Goal: Task Accomplishment & Management: Use online tool/utility

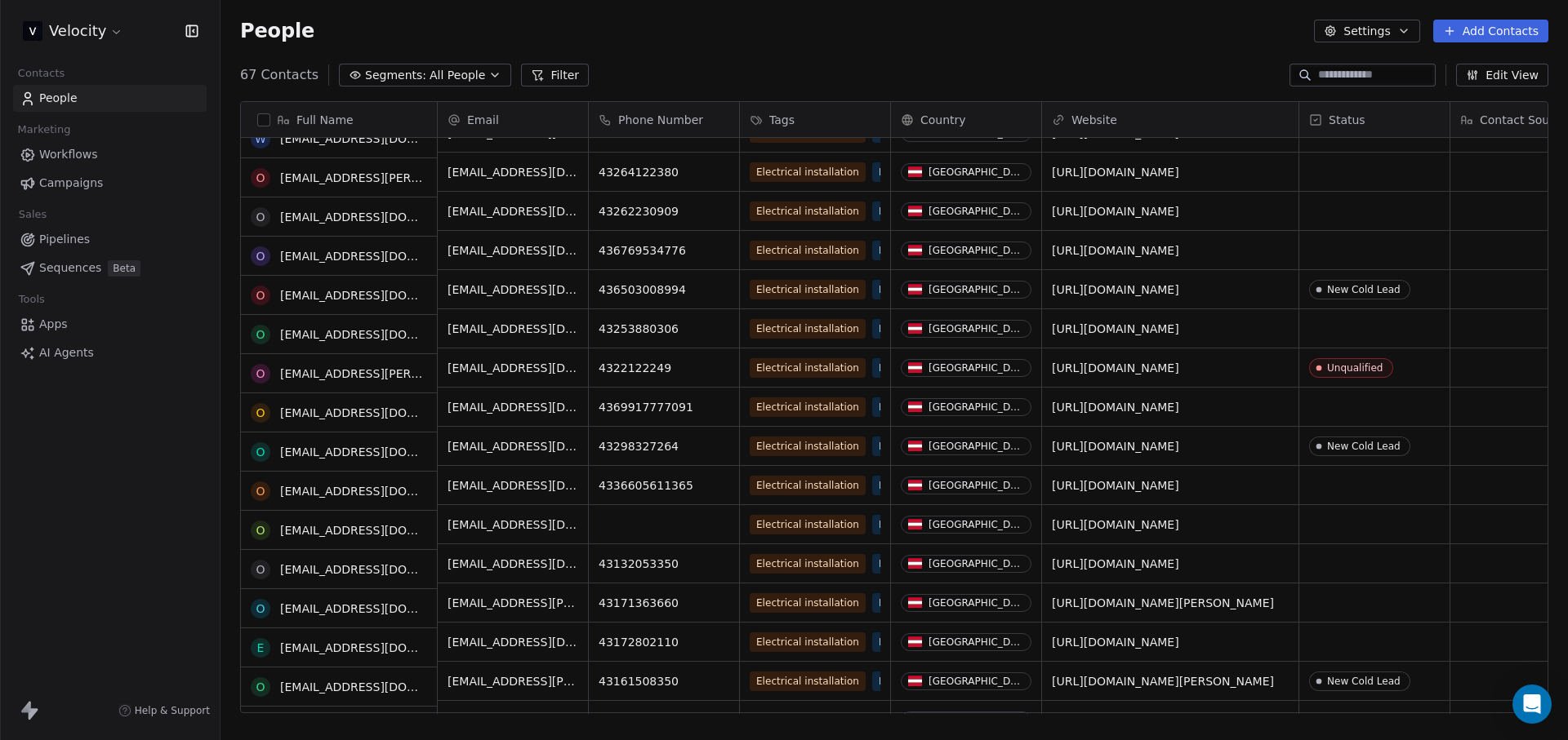
scroll to position [2049, 0]
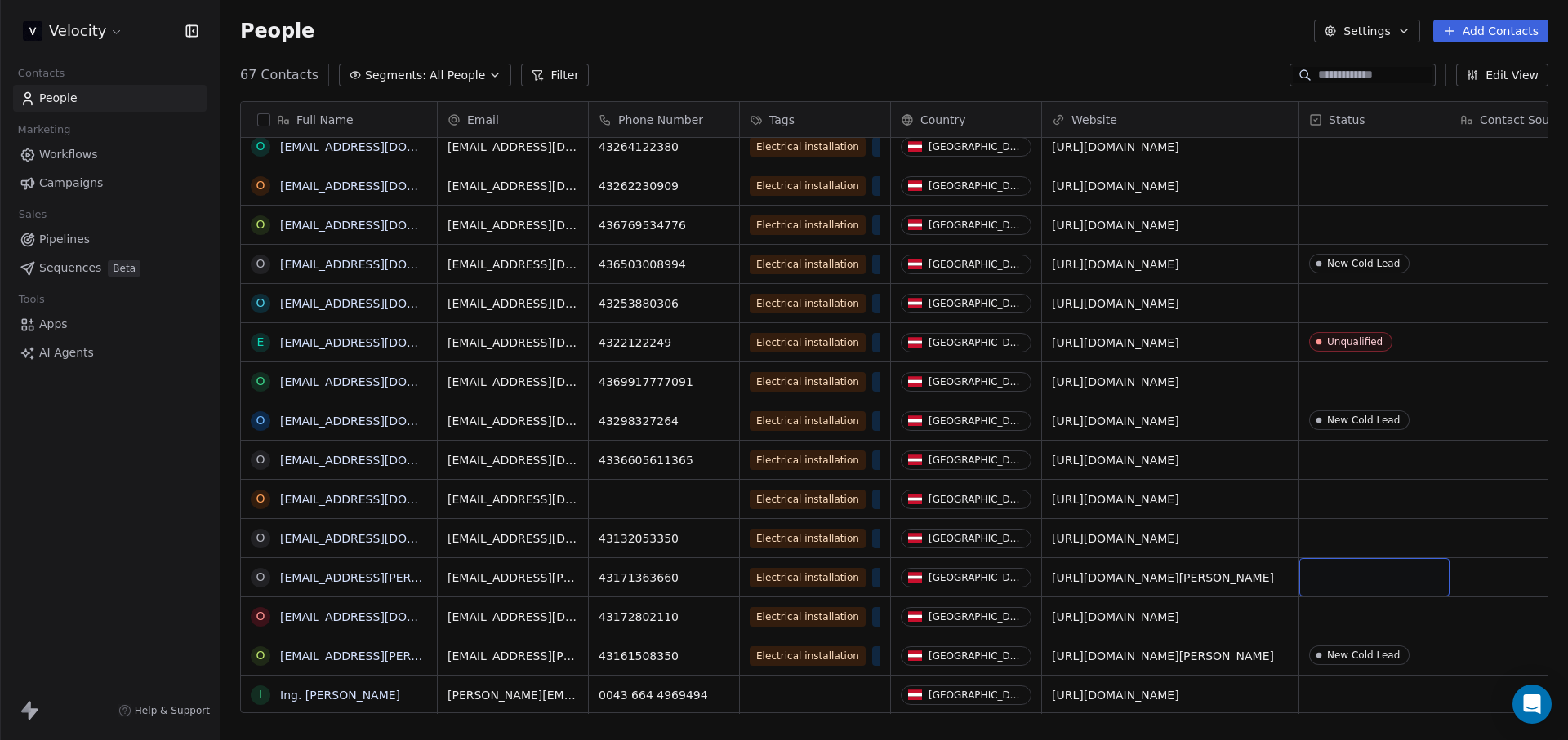
click at [1365, 565] on div "grid" at bounding box center [1373, 578] width 150 height 39
click at [1381, 574] on div "grid" at bounding box center [1373, 578] width 150 height 39
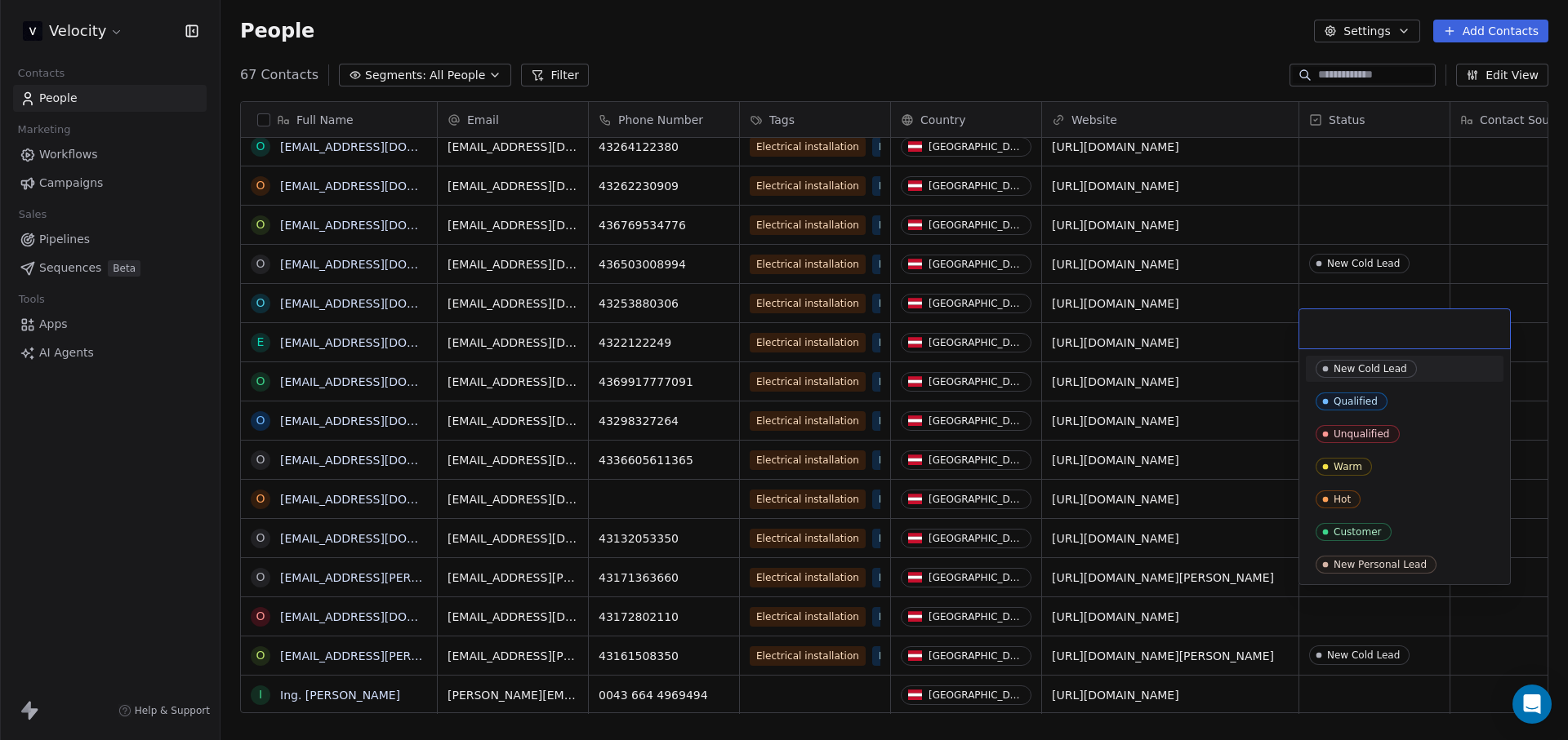
click at [1373, 363] on div "New Cold Lead" at bounding box center [1370, 368] width 74 height 11
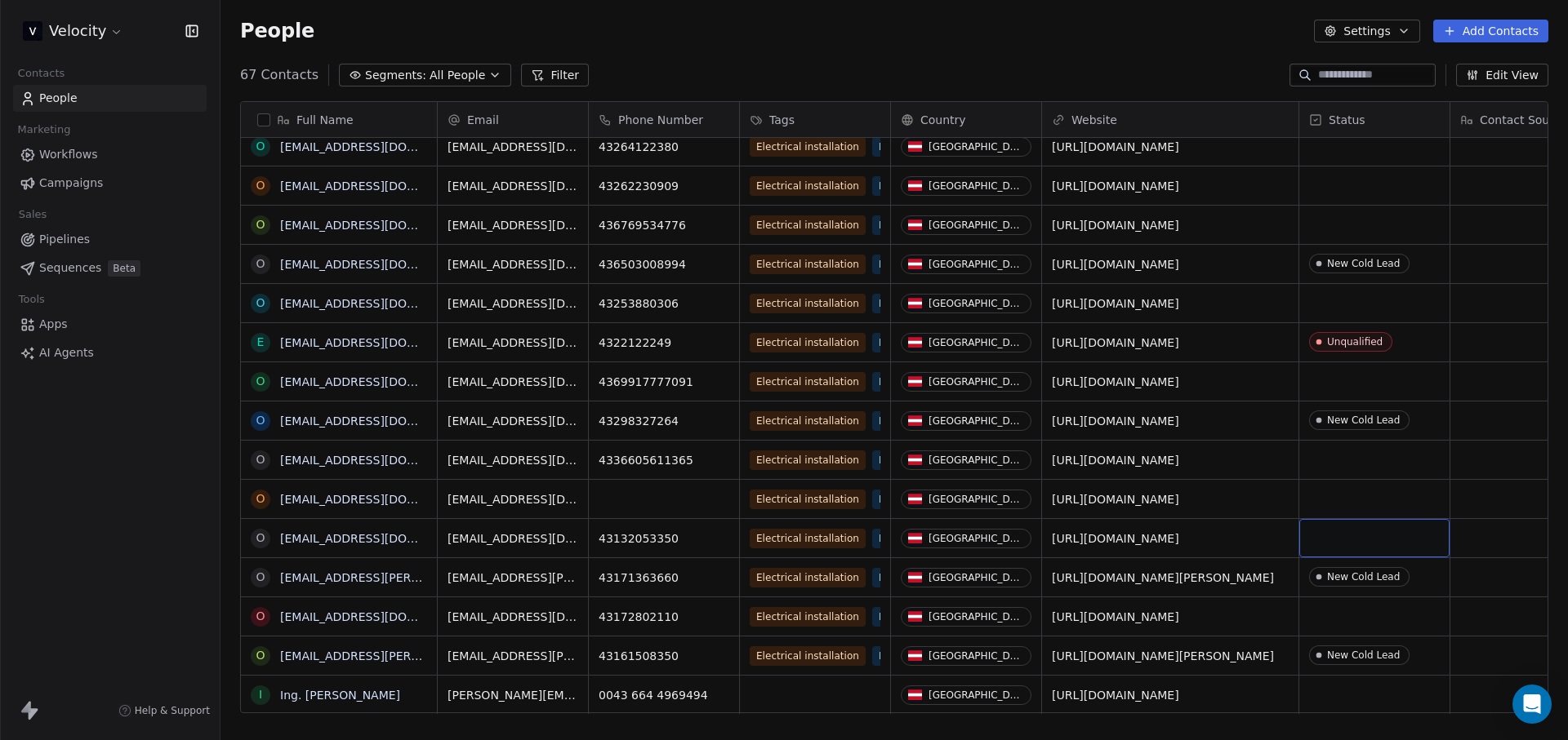
click at [1357, 529] on div "grid" at bounding box center [1373, 538] width 150 height 39
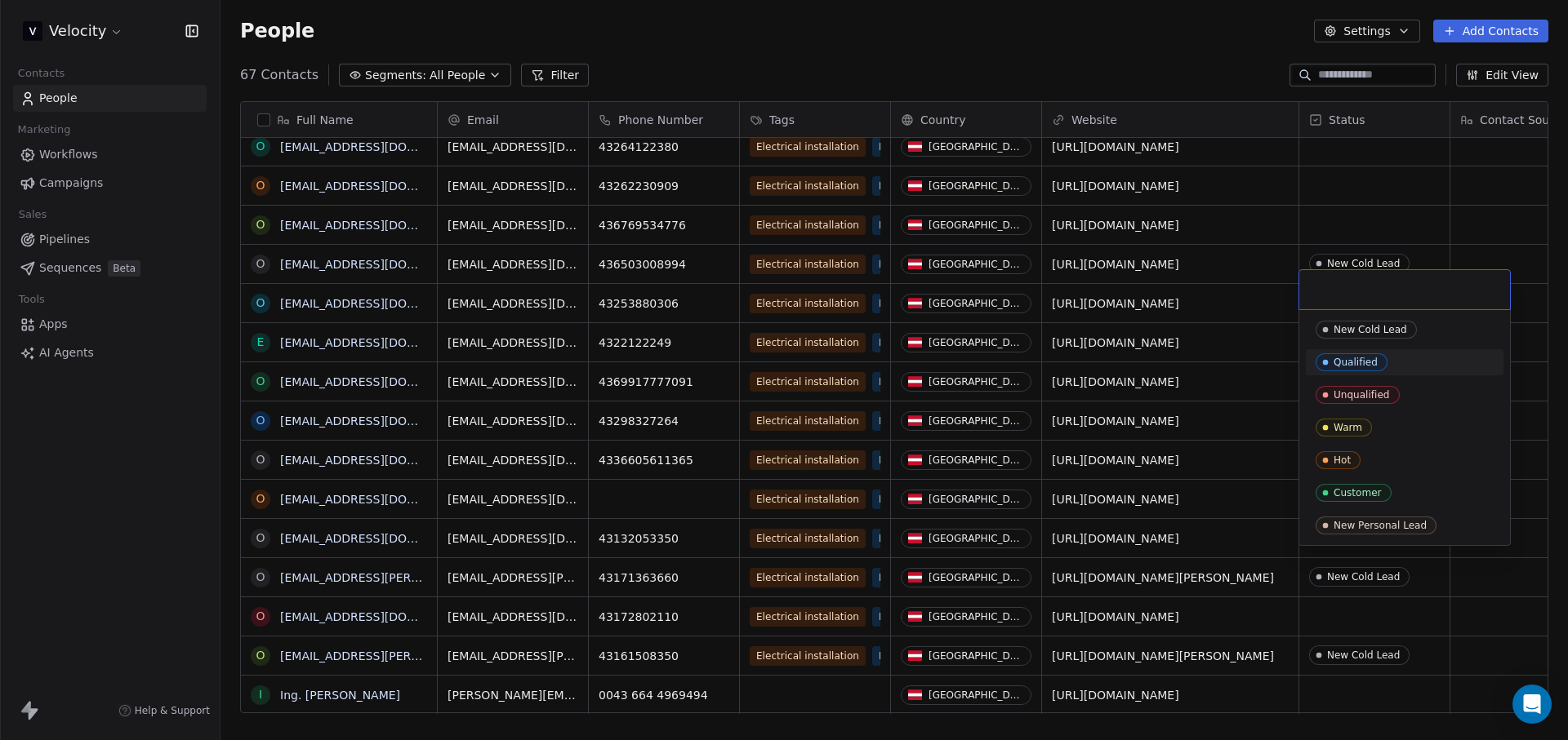
click at [1358, 321] on span "New Cold Lead" at bounding box center [1365, 330] width 101 height 18
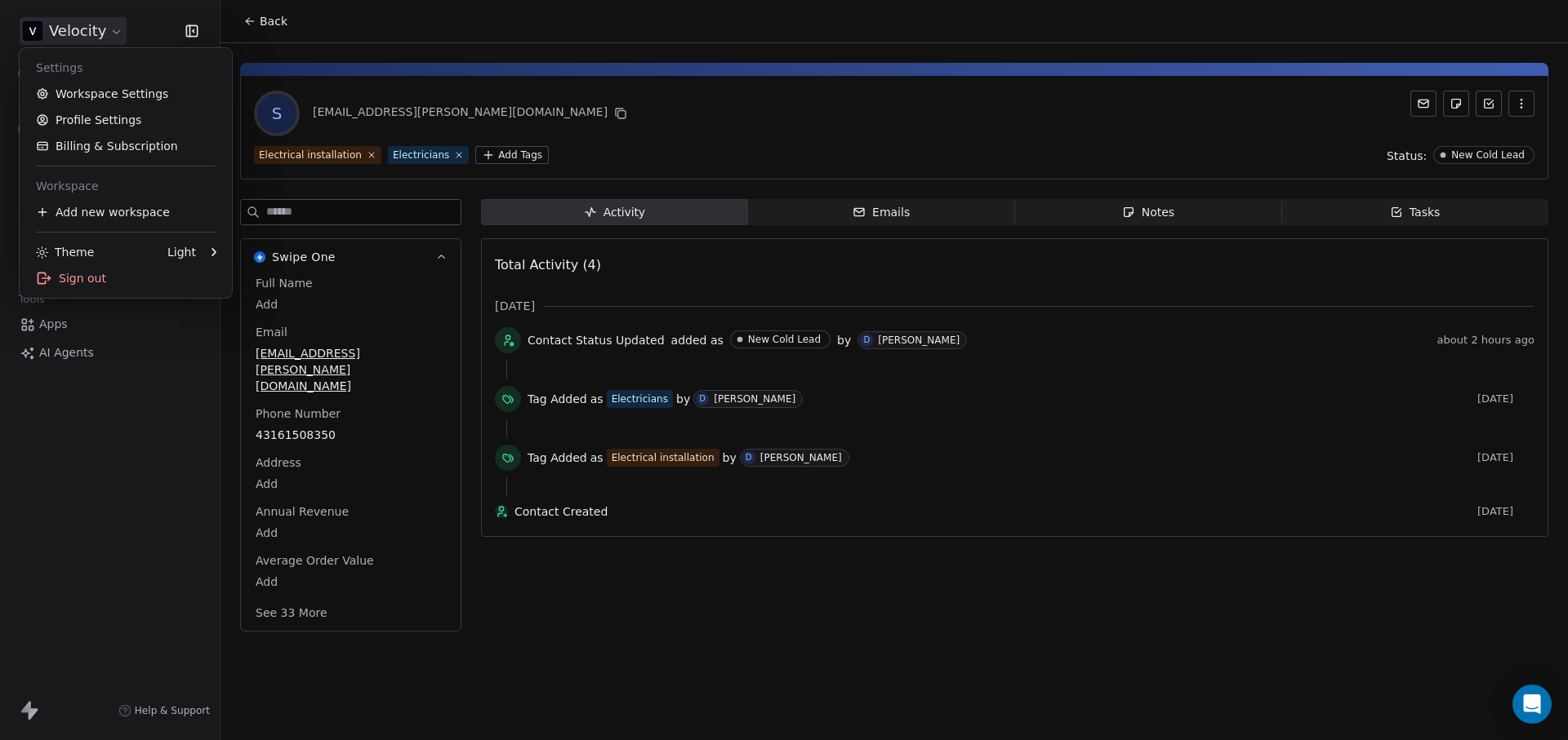
click at [115, 25] on html "Velocity Contacts People Marketing Workflows Campaigns Sales Pipelines Sequence…" at bounding box center [784, 370] width 1568 height 740
